Goal: Task Accomplishment & Management: Use online tool/utility

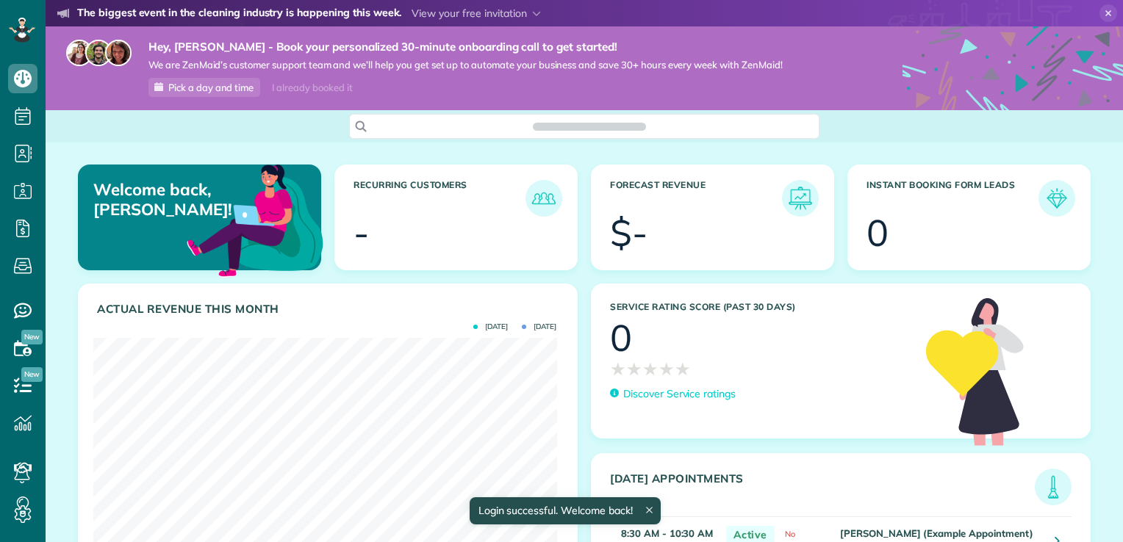
scroll to position [7, 7]
click at [212, 85] on span "Pick a day and time" at bounding box center [210, 88] width 85 height 12
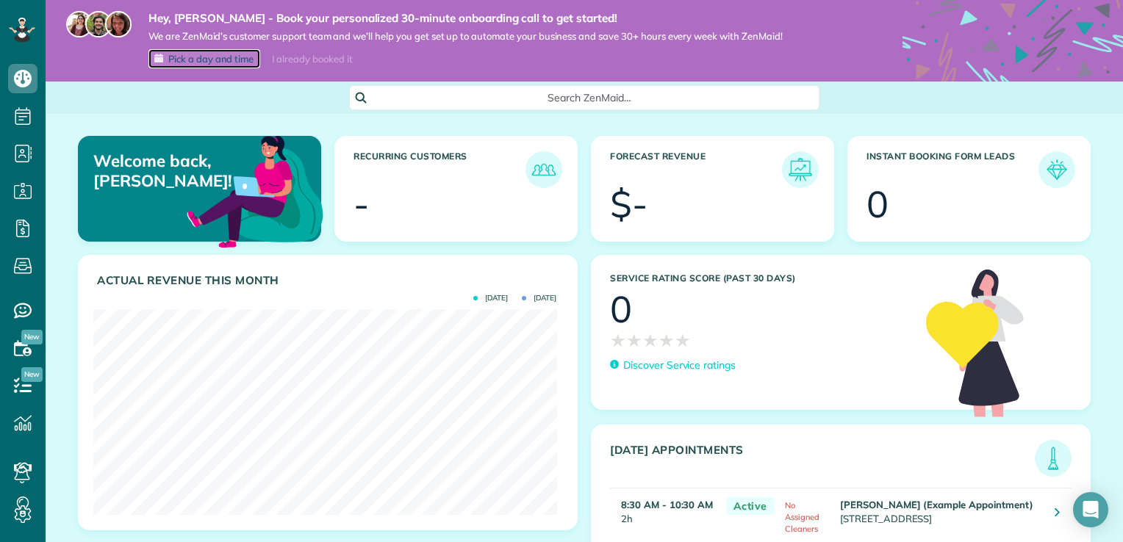
scroll to position [27, 0]
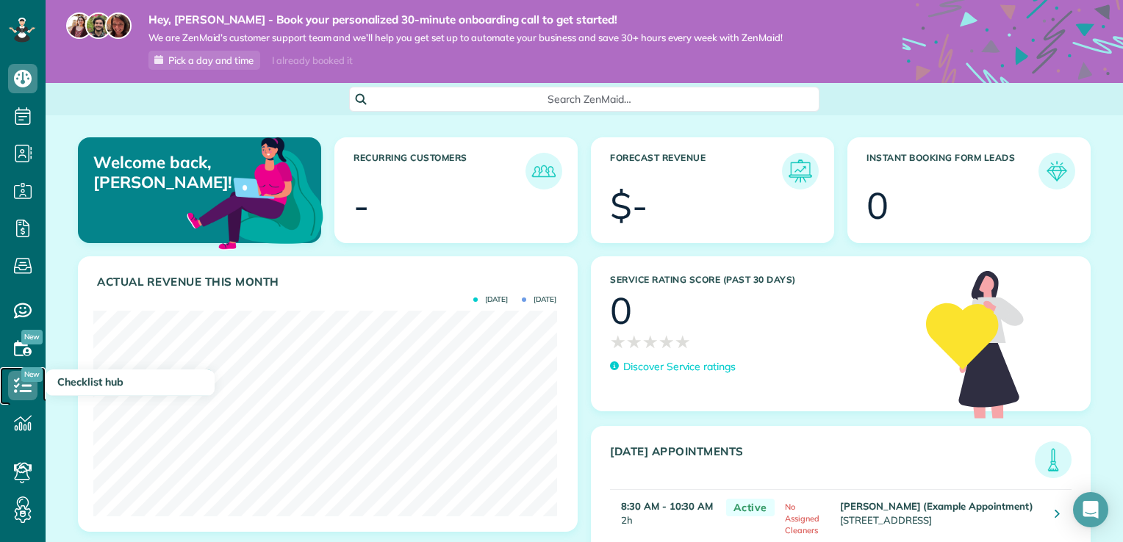
click at [25, 387] on icon at bounding box center [22, 385] width 29 height 29
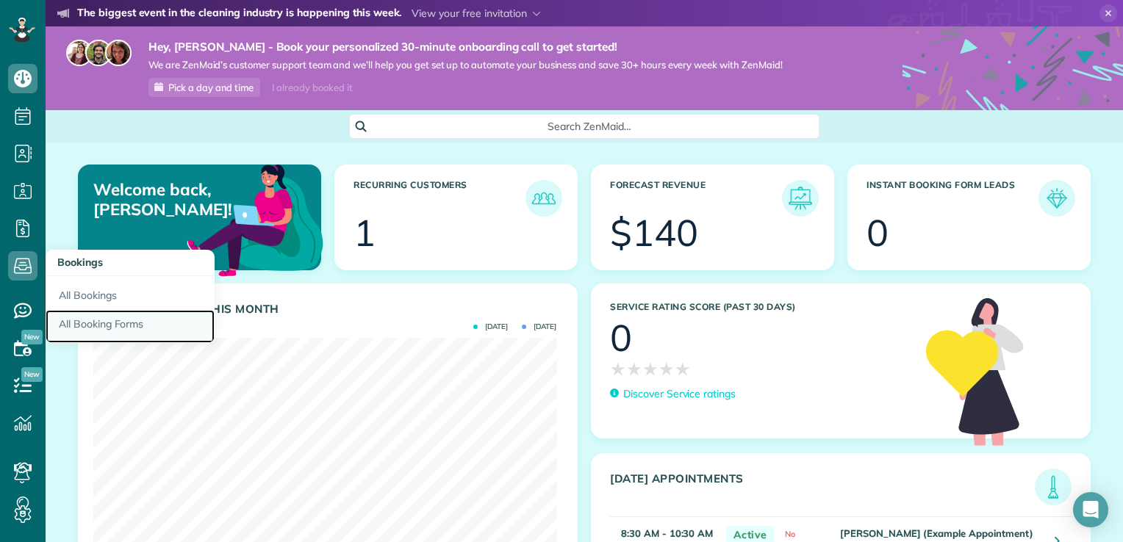
click at [90, 325] on link "All Booking Forms" at bounding box center [130, 327] width 169 height 34
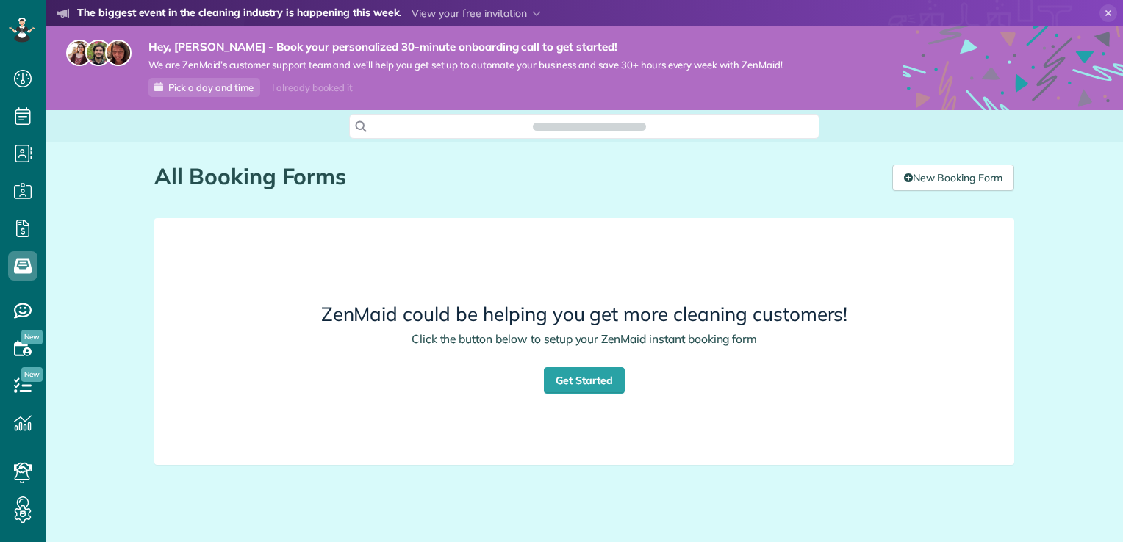
scroll to position [542, 45]
click at [589, 384] on link "Get Started" at bounding box center [584, 380] width 81 height 26
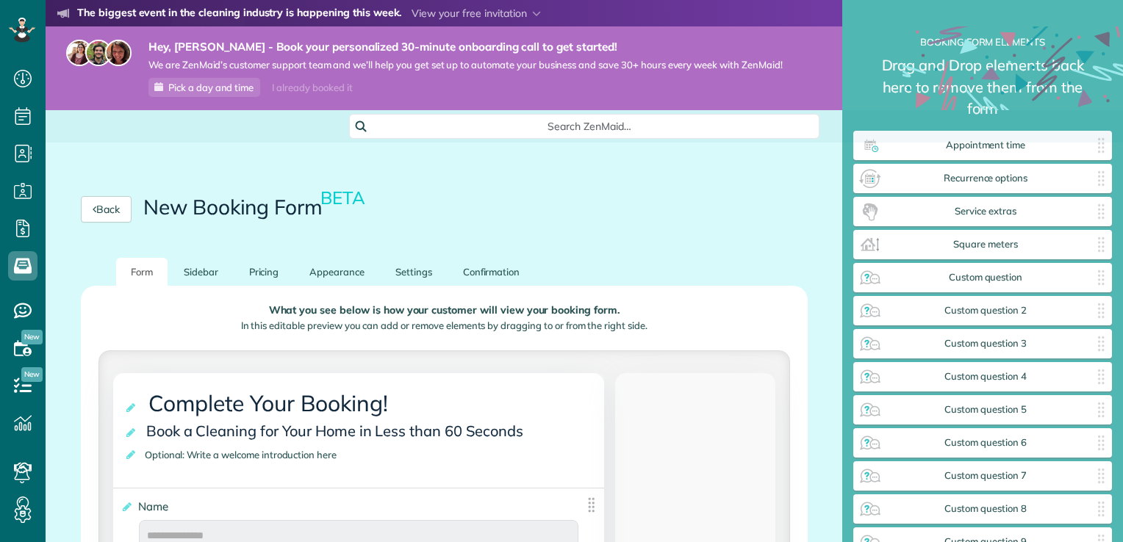
scroll to position [7, 0]
